Goal: Book appointment/travel/reservation

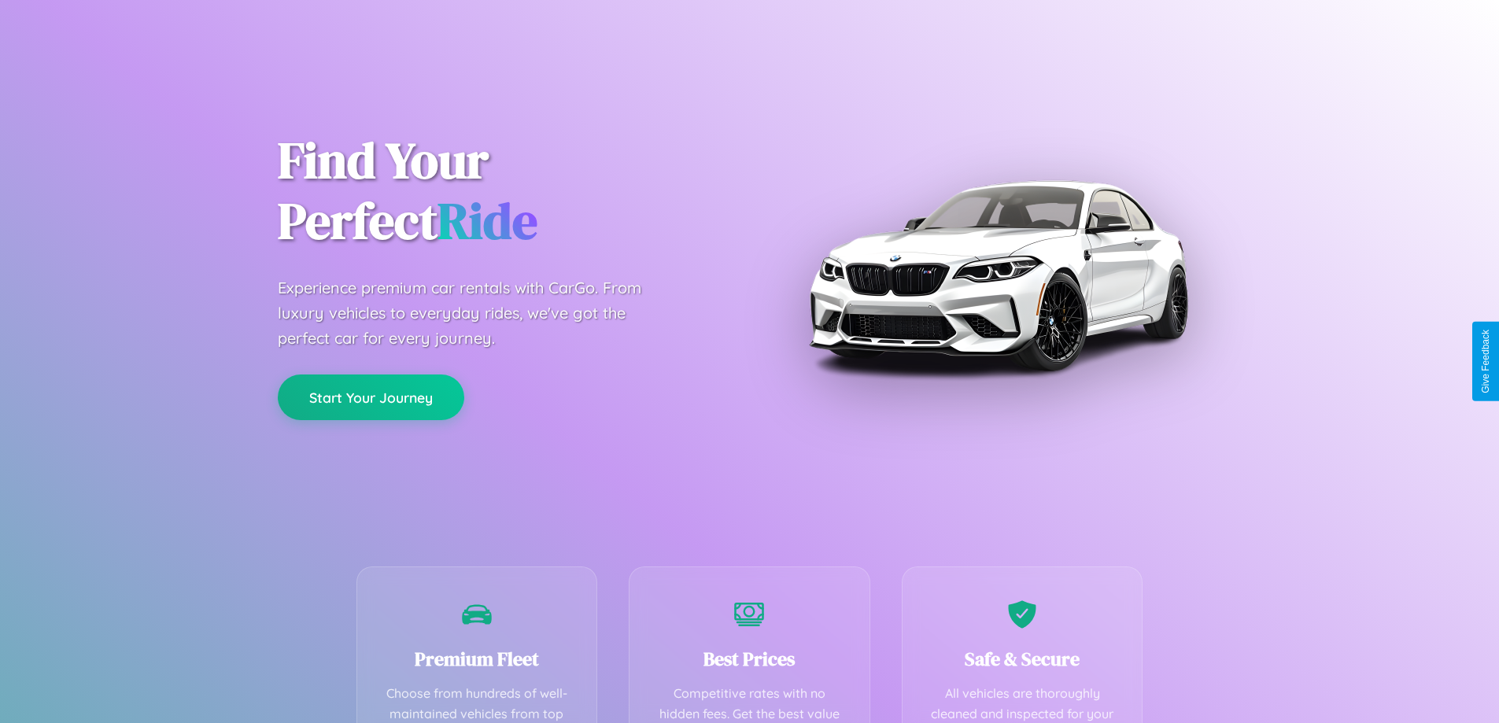
scroll to position [459, 0]
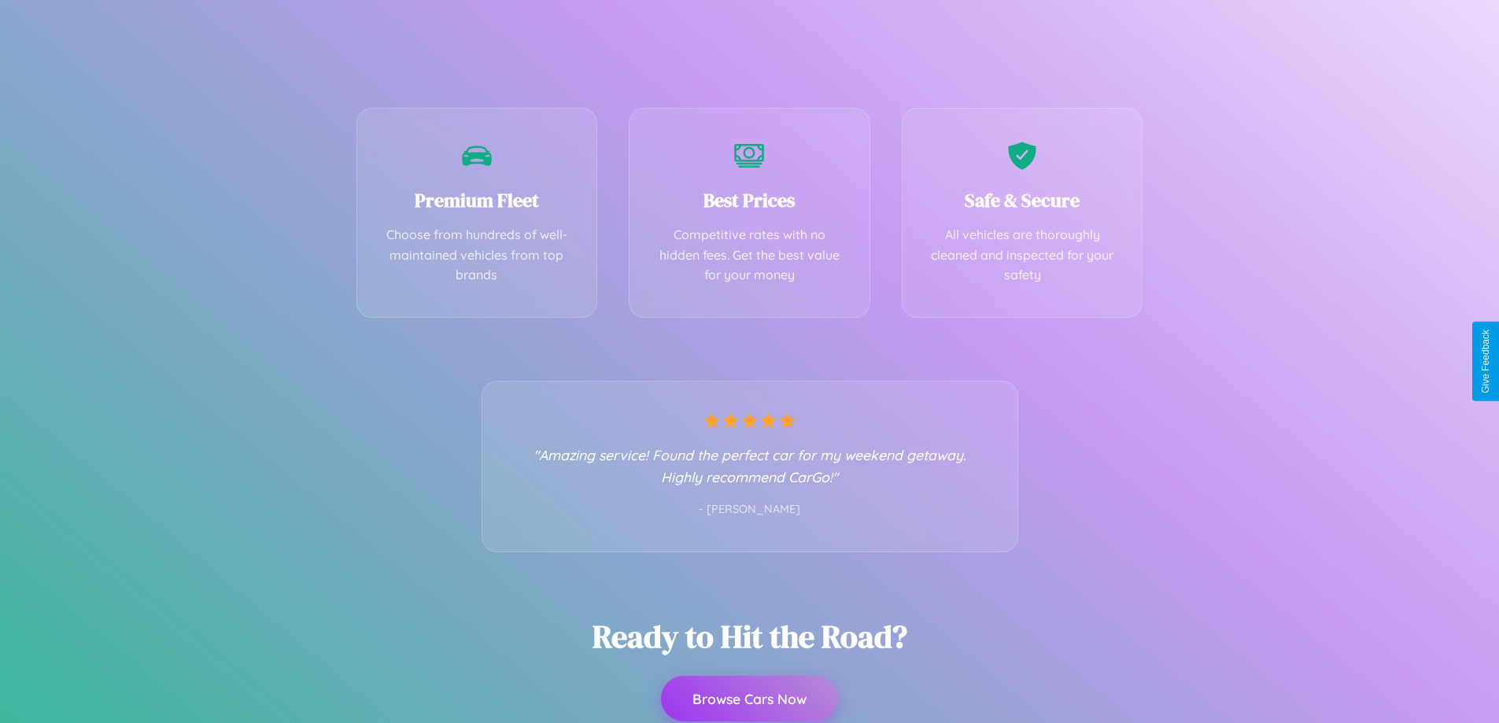
click at [749, 699] on button "Browse Cars Now" at bounding box center [749, 699] width 177 height 46
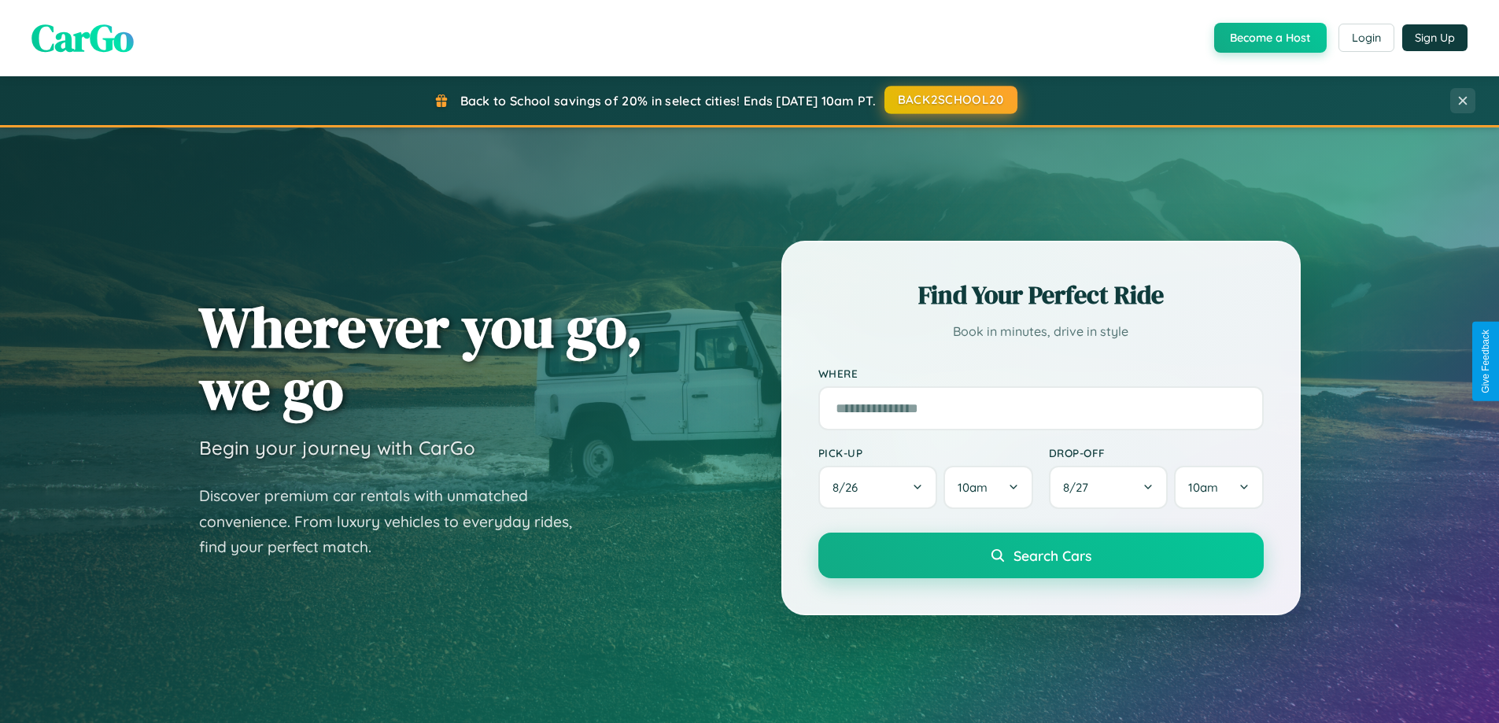
click at [950, 100] on button "BACK2SCHOOL20" at bounding box center [950, 100] width 133 height 28
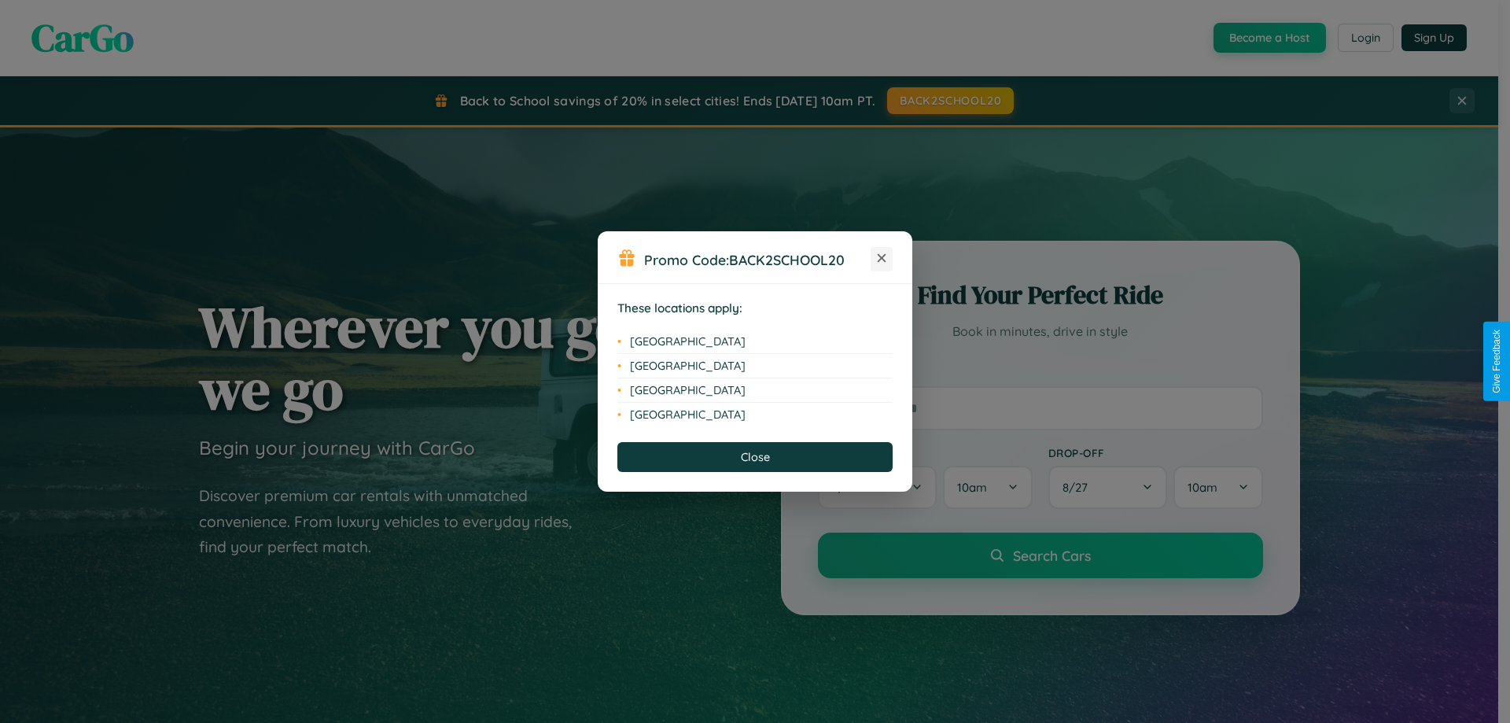
click at [882, 259] on icon at bounding box center [882, 258] width 9 height 9
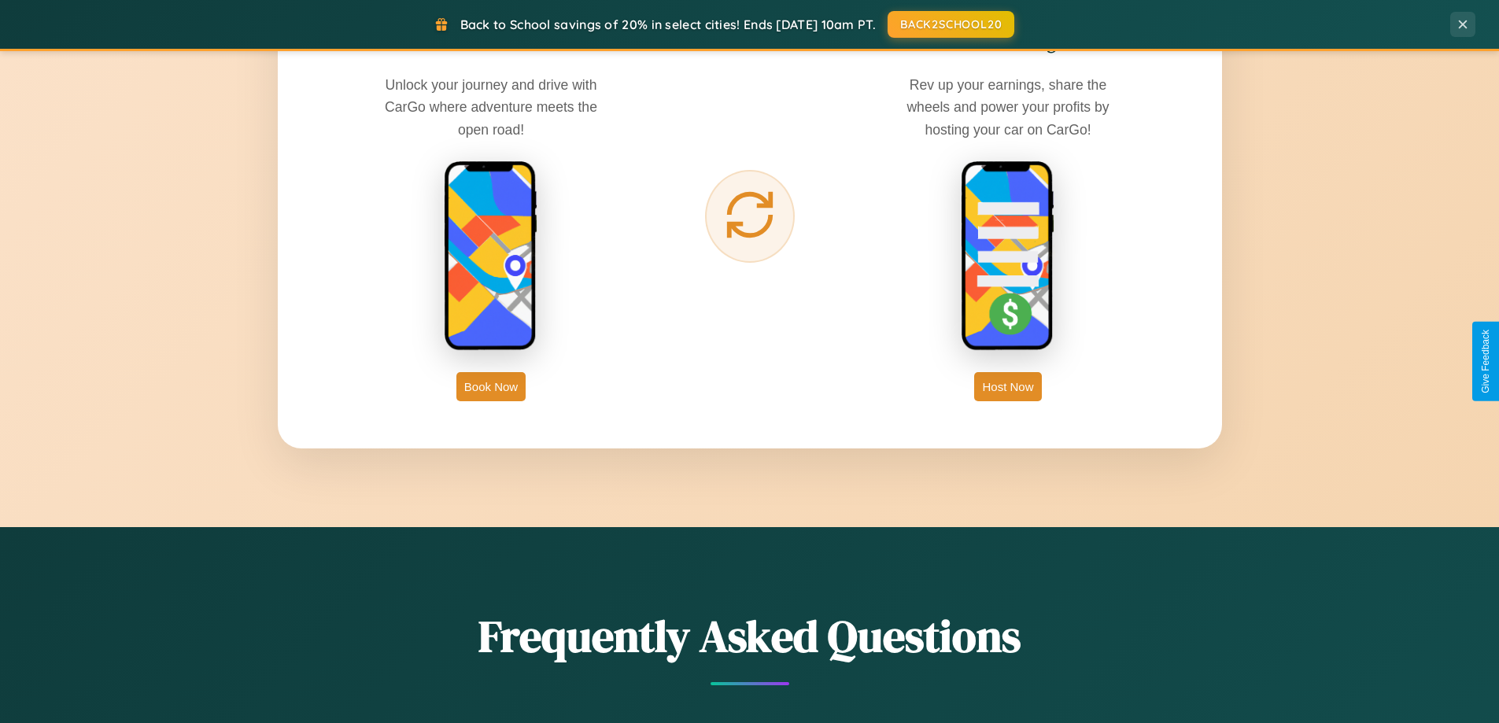
scroll to position [2528, 0]
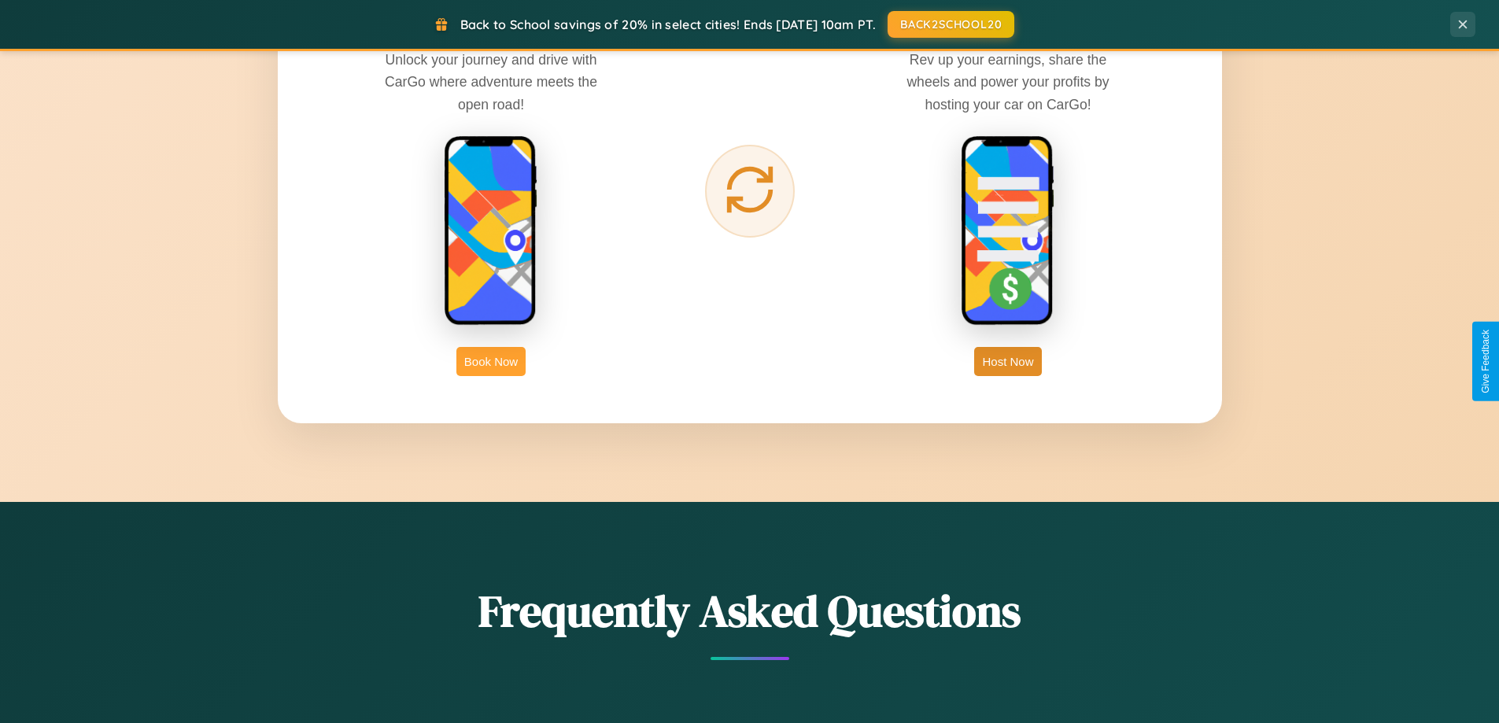
click at [491, 361] on button "Book Now" at bounding box center [490, 361] width 69 height 29
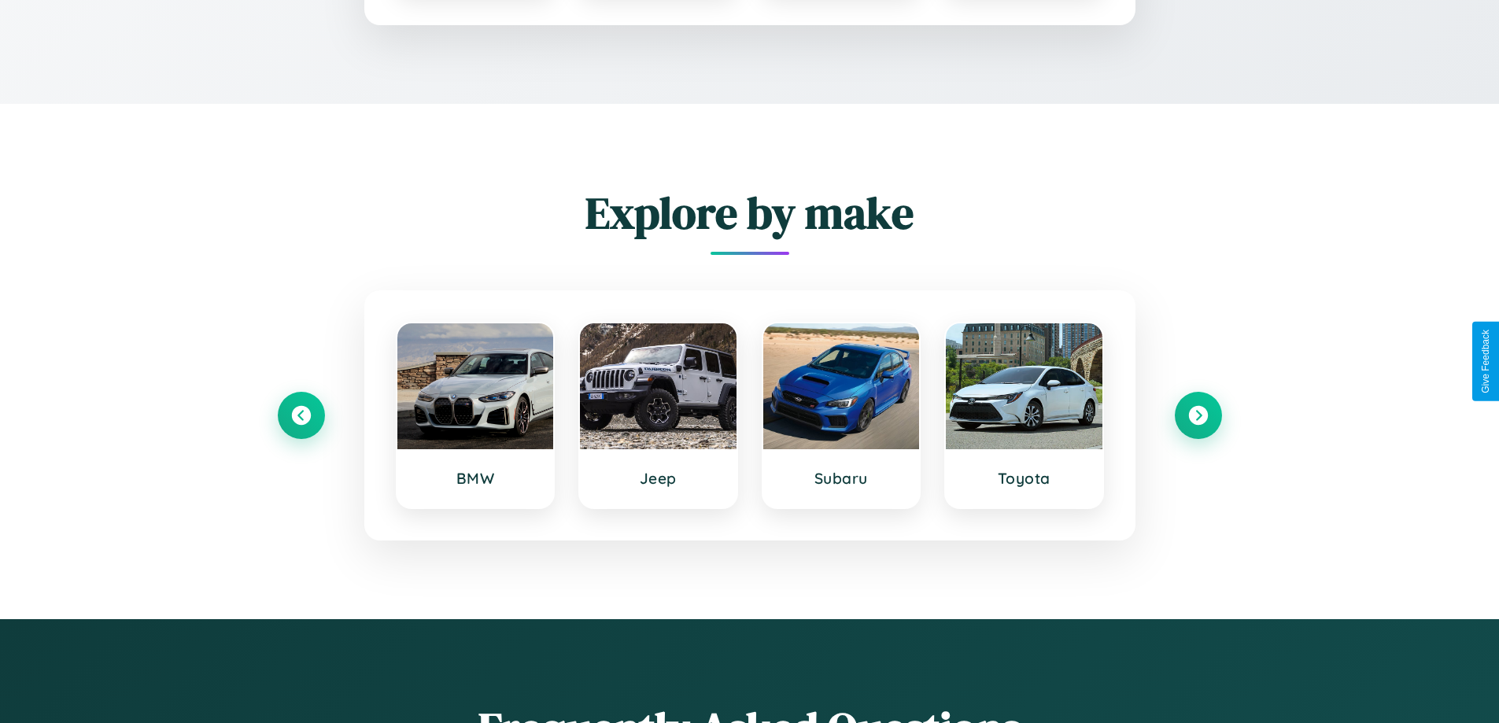
scroll to position [213, 0]
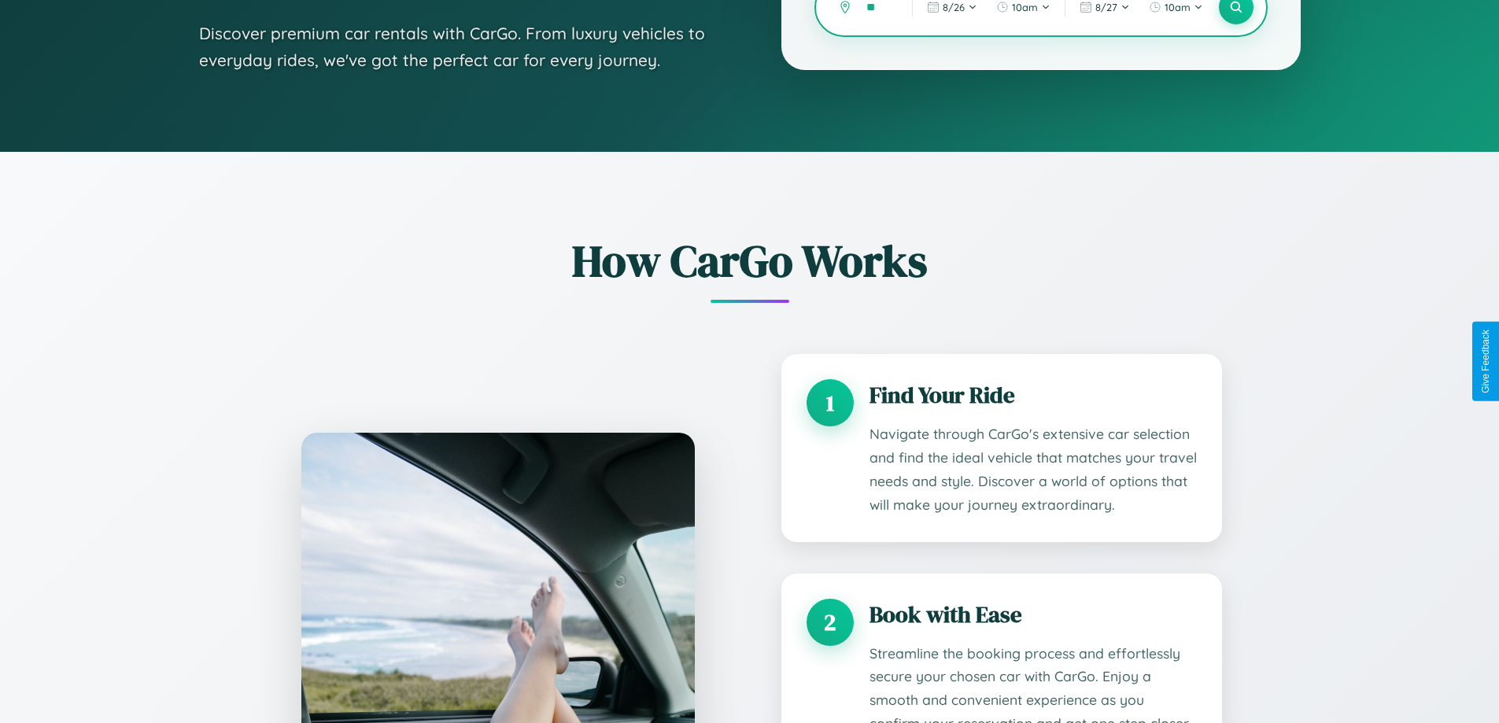
type input "***"
